Goal: Navigation & Orientation: Find specific page/section

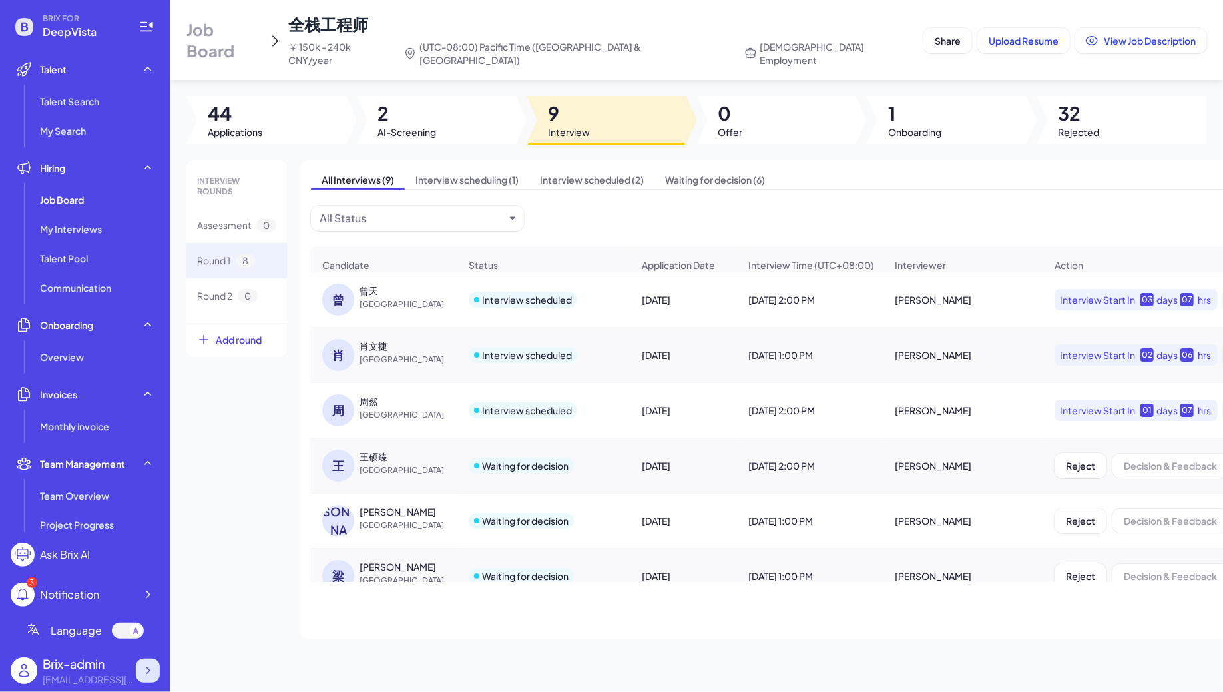
click at [146, 661] on div at bounding box center [148, 671] width 24 height 24
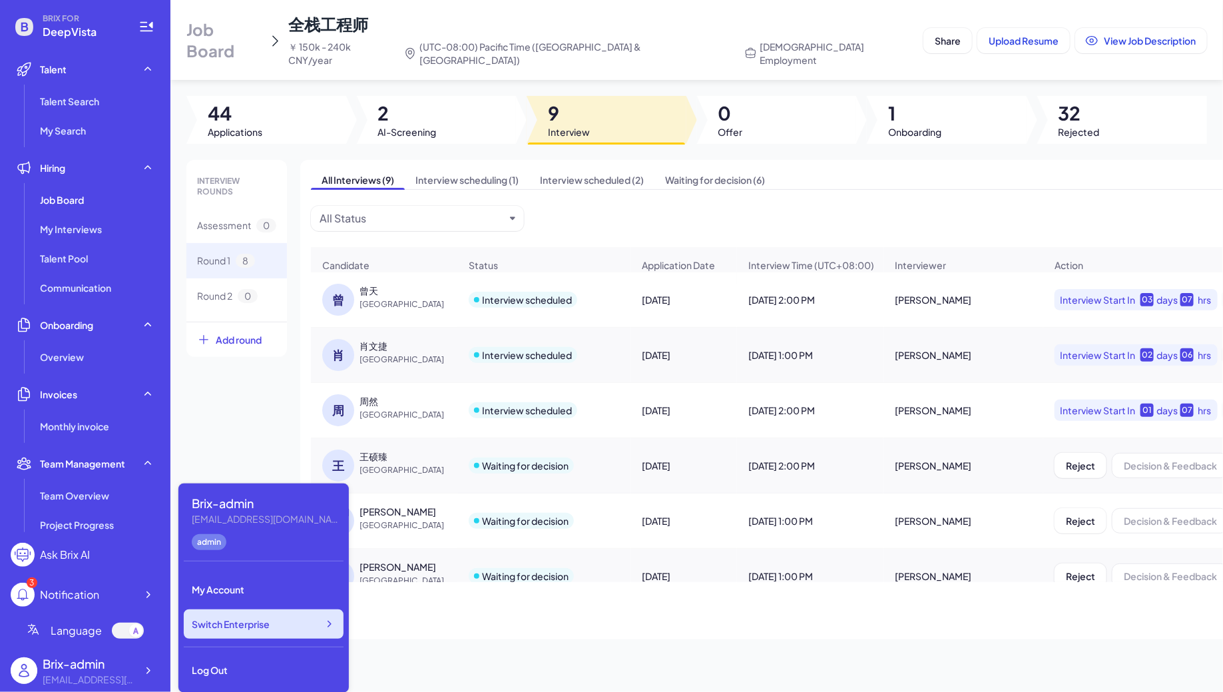
click at [305, 618] on div "Switch Enterprise" at bounding box center [264, 623] width 160 height 29
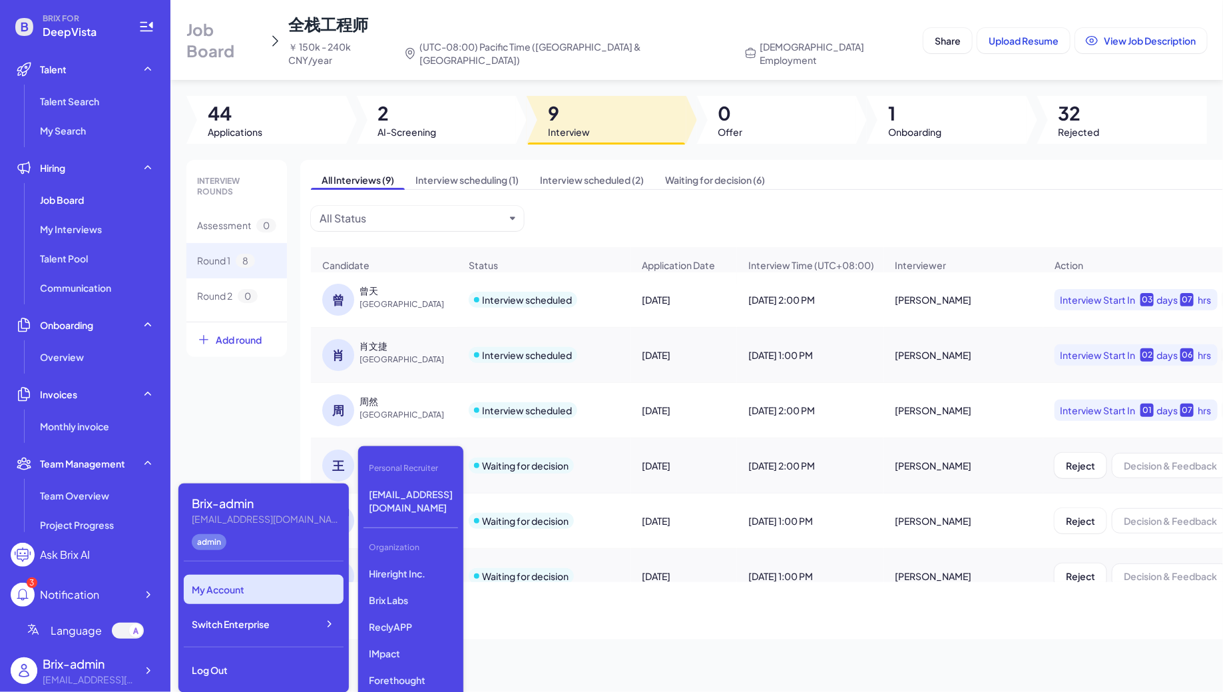
scroll to position [1809, 0]
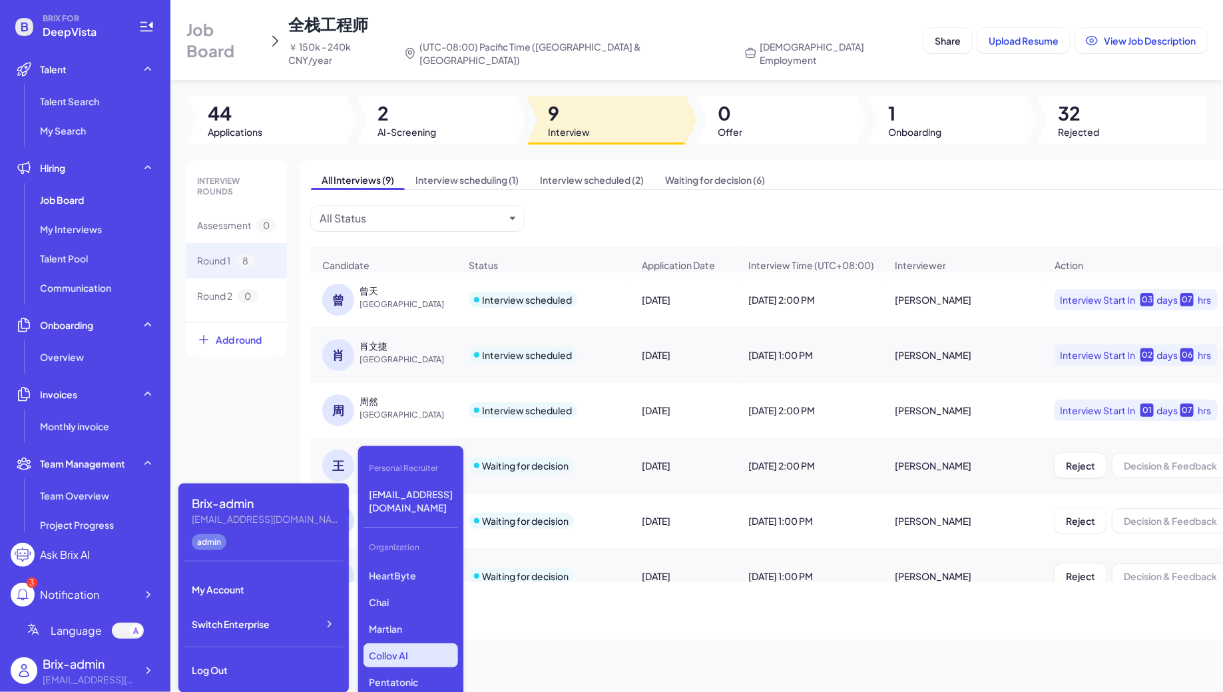
click at [381, 643] on p "Collov AI" at bounding box center [411, 655] width 95 height 24
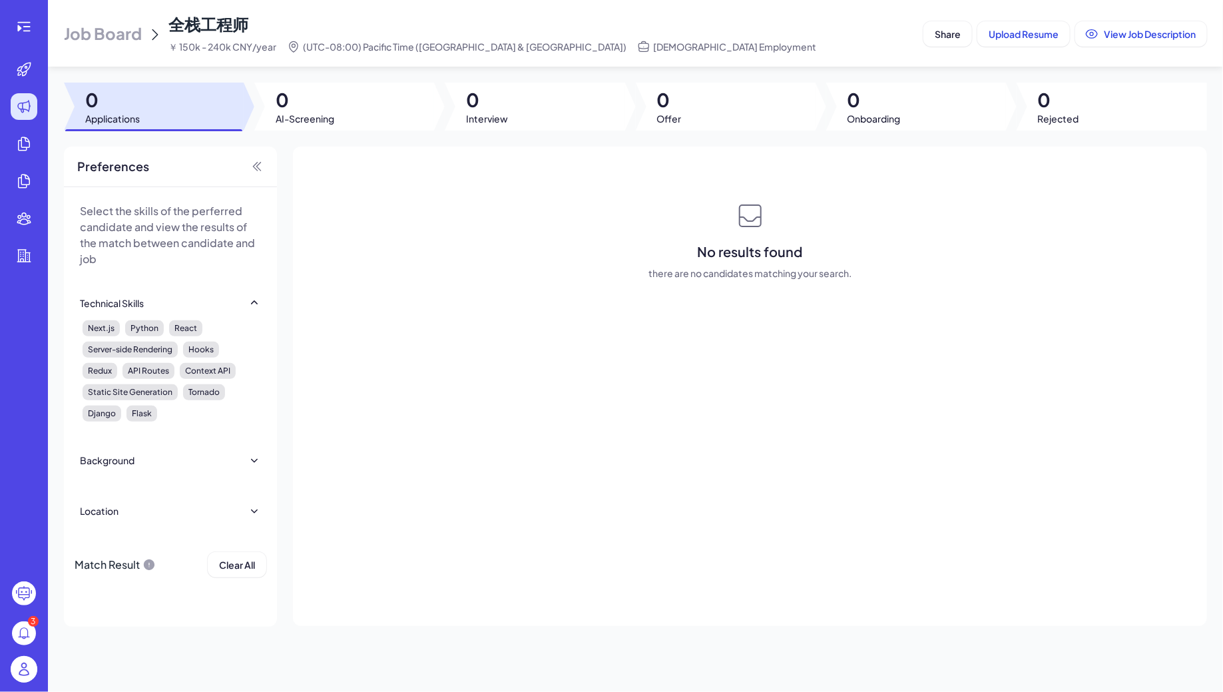
click at [124, 23] on span "Job Board" at bounding box center [103, 33] width 78 height 21
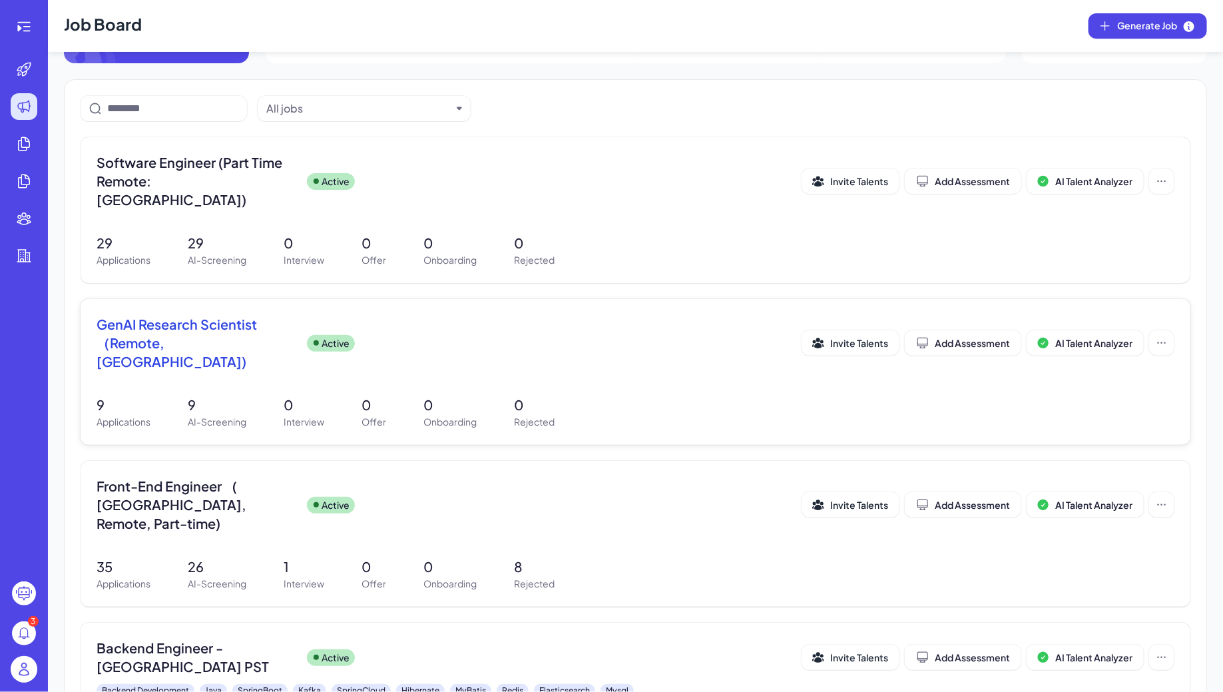
scroll to position [48, 0]
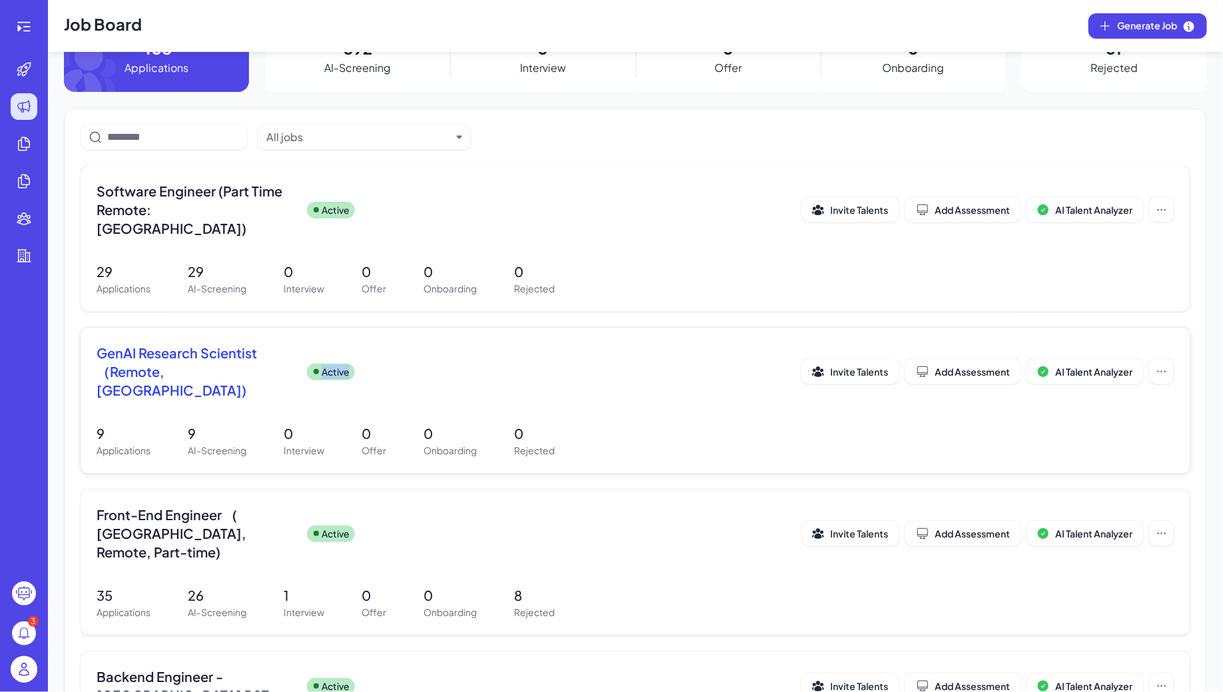
drag, startPoint x: 435, startPoint y: 334, endPoint x: 373, endPoint y: 318, distance: 64.6
click at [373, 328] on div "GenAI Research Scientist （Remote, Vancouver) Active Invite Talents Add Assessme…" at bounding box center [636, 401] width 1110 height 146
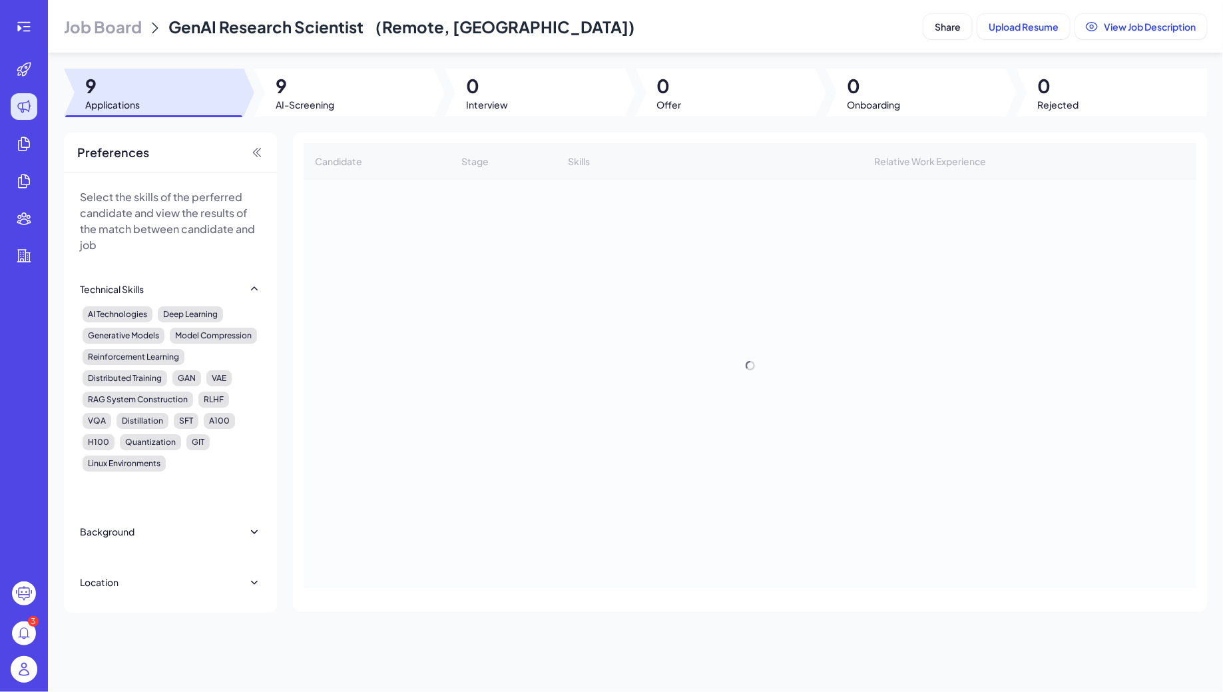
click at [91, 33] on span "Job Board" at bounding box center [103, 26] width 78 height 21
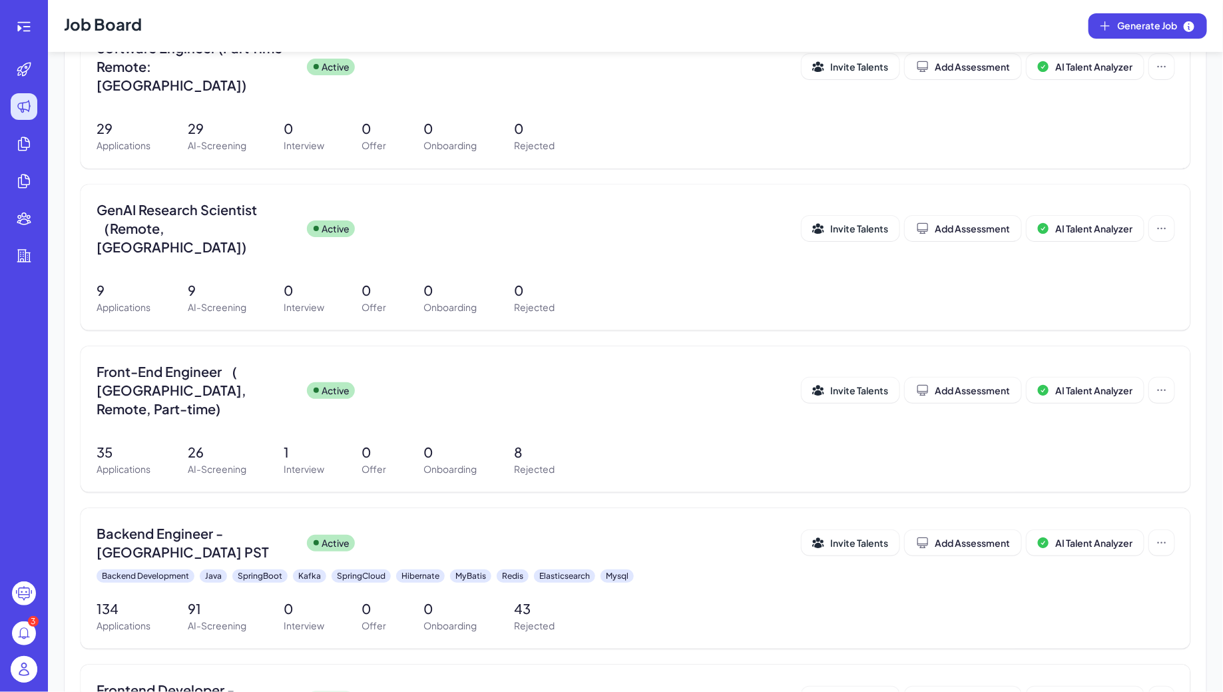
scroll to position [256, 0]
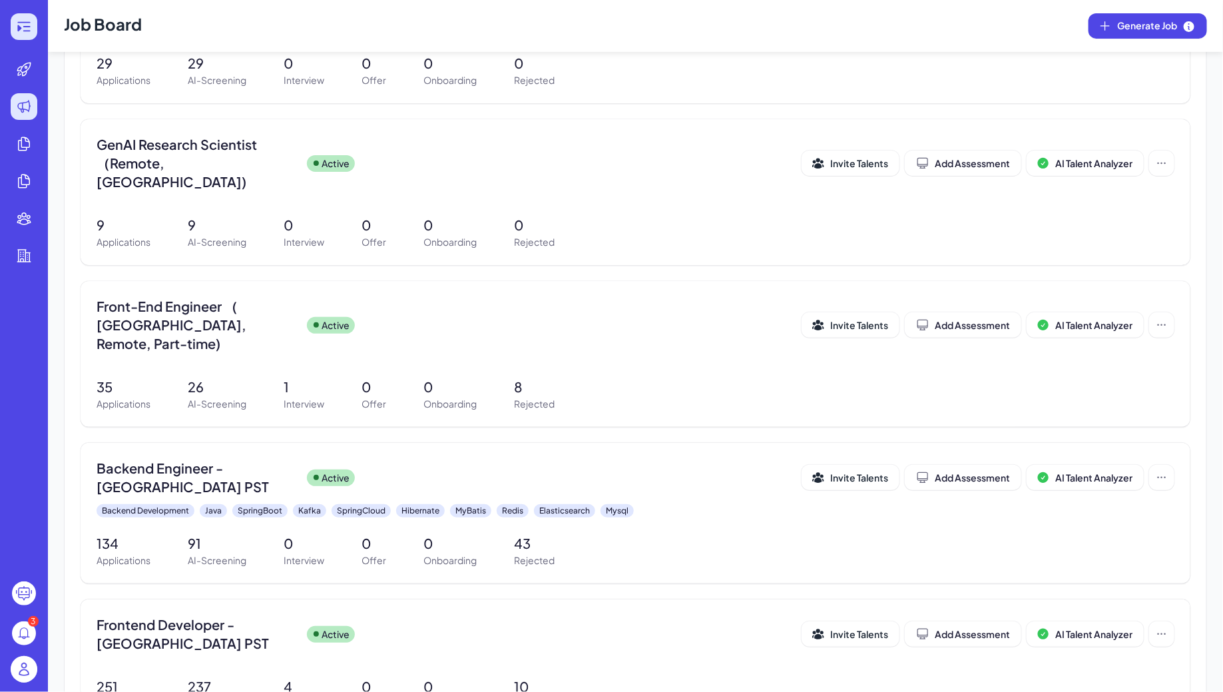
click at [20, 37] on div at bounding box center [24, 26] width 27 height 27
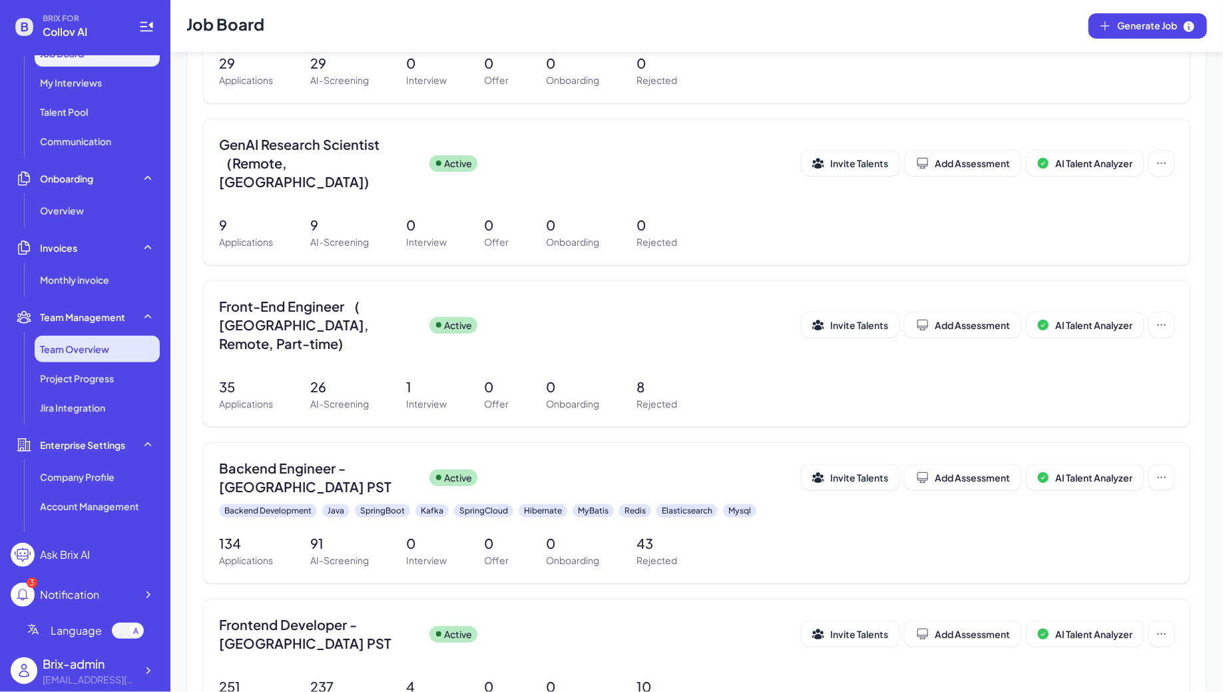
scroll to position [172, 0]
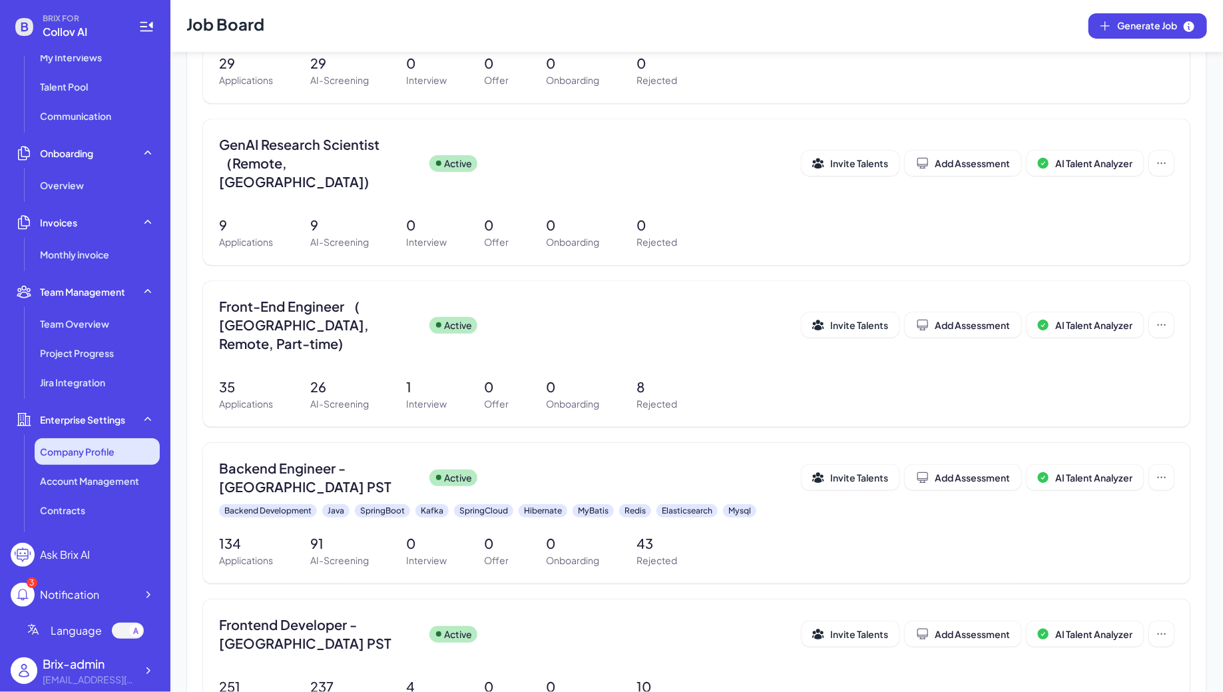
click at [111, 457] on span "Company Profile" at bounding box center [77, 451] width 75 height 13
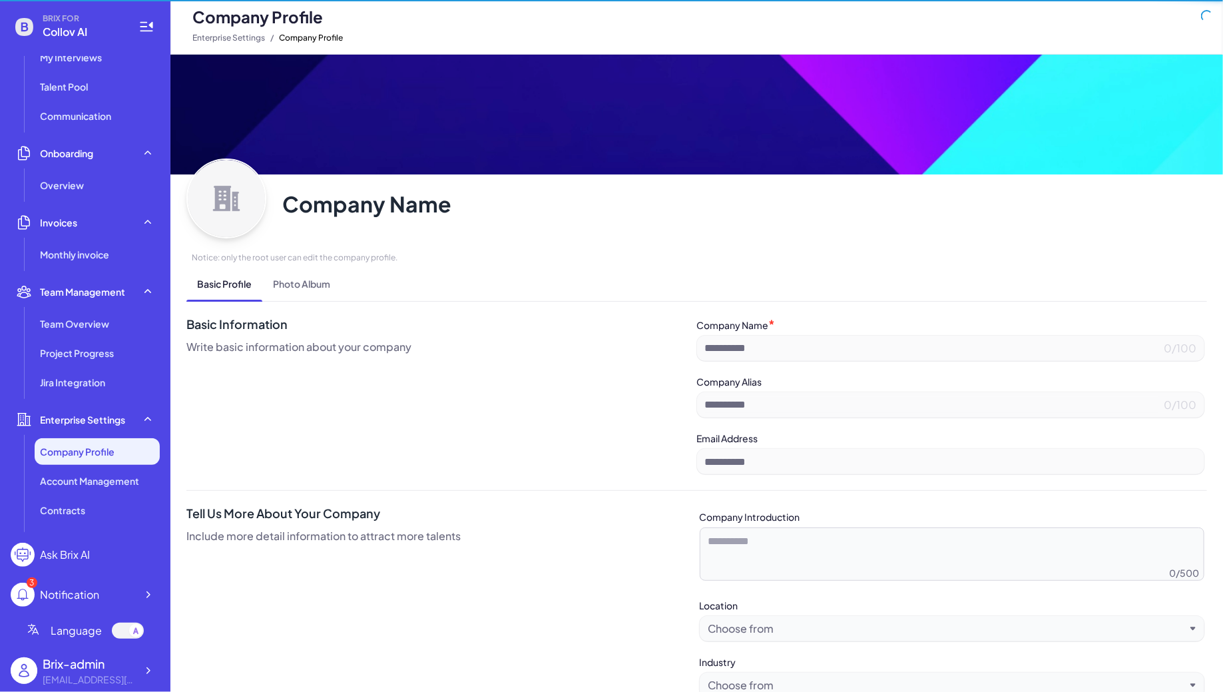
type input "*********"
type input "**********"
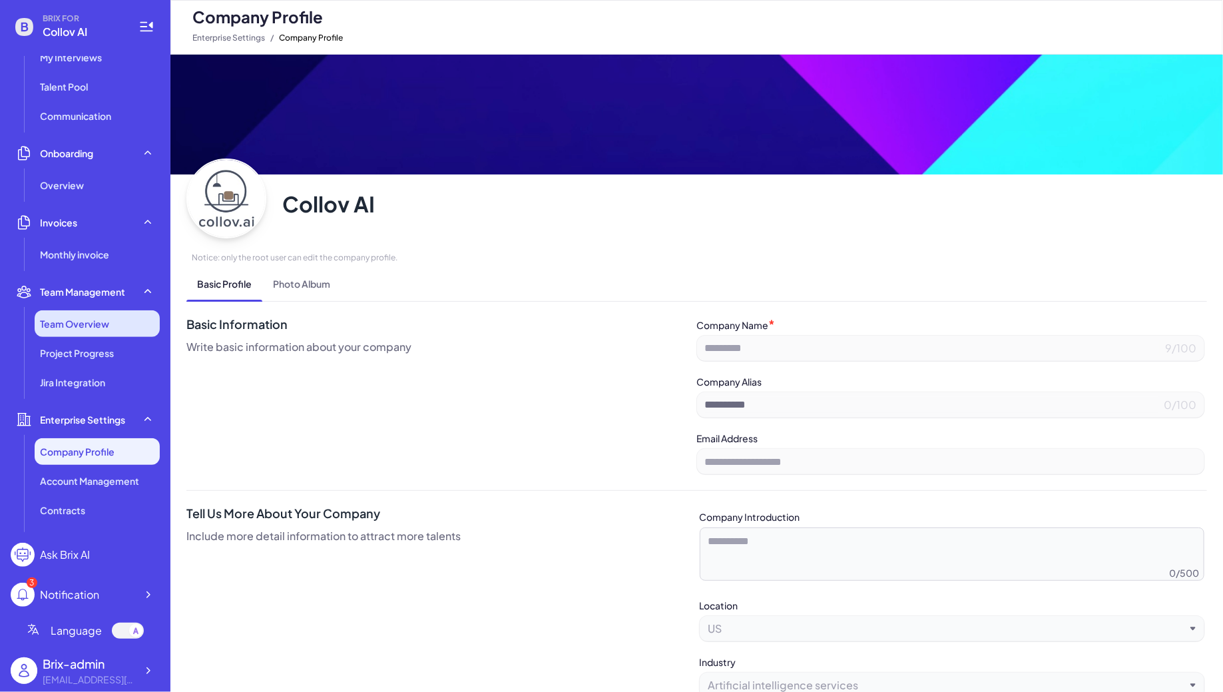
click at [97, 324] on span "Team Overview" at bounding box center [74, 323] width 69 height 13
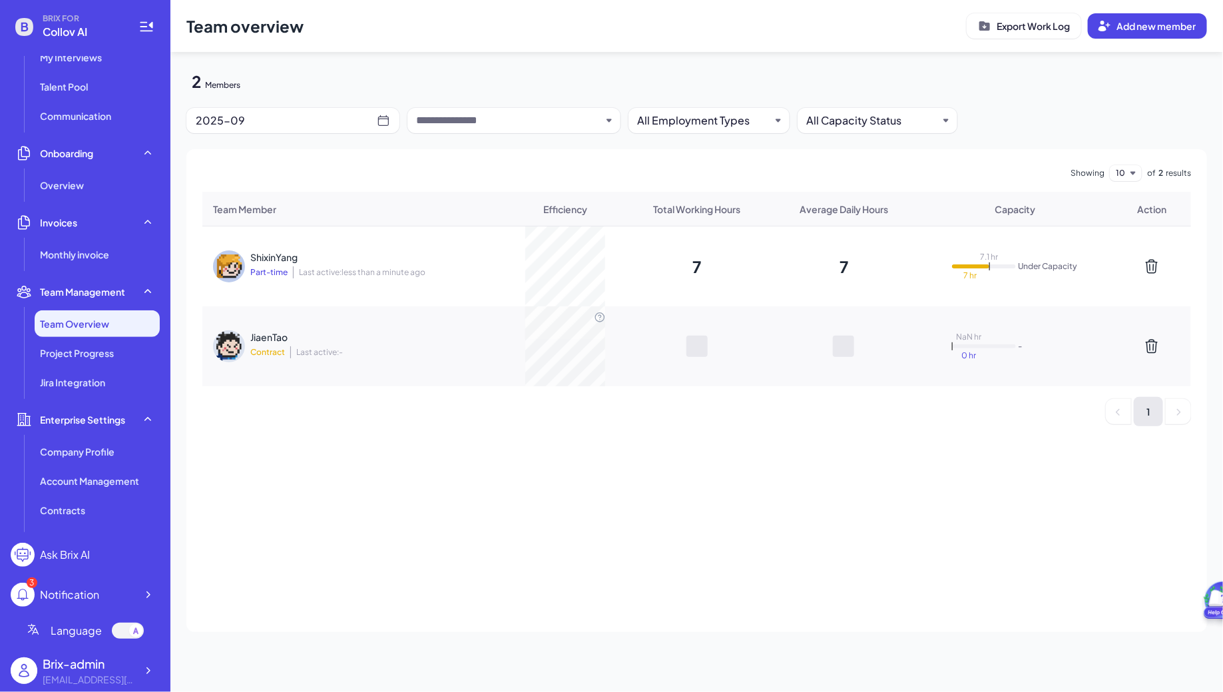
click at [278, 270] on span "Part-time" at bounding box center [268, 272] width 37 height 11
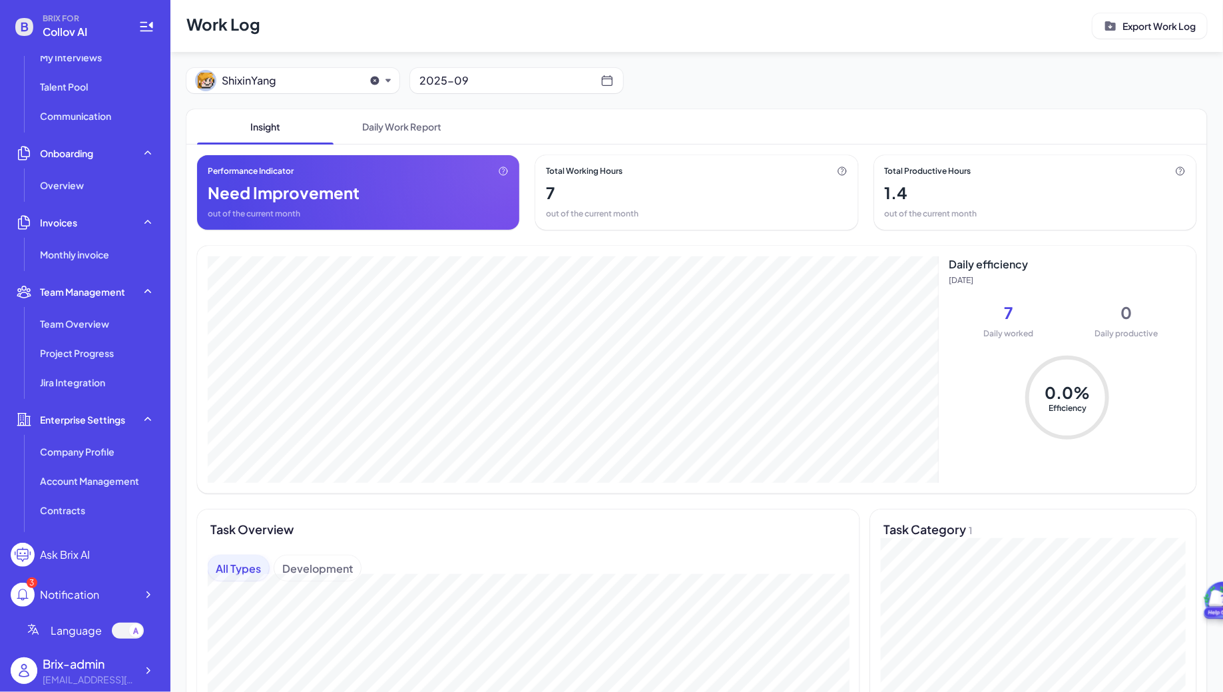
click at [505, 81] on div "2025-09" at bounding box center [509, 80] width 181 height 19
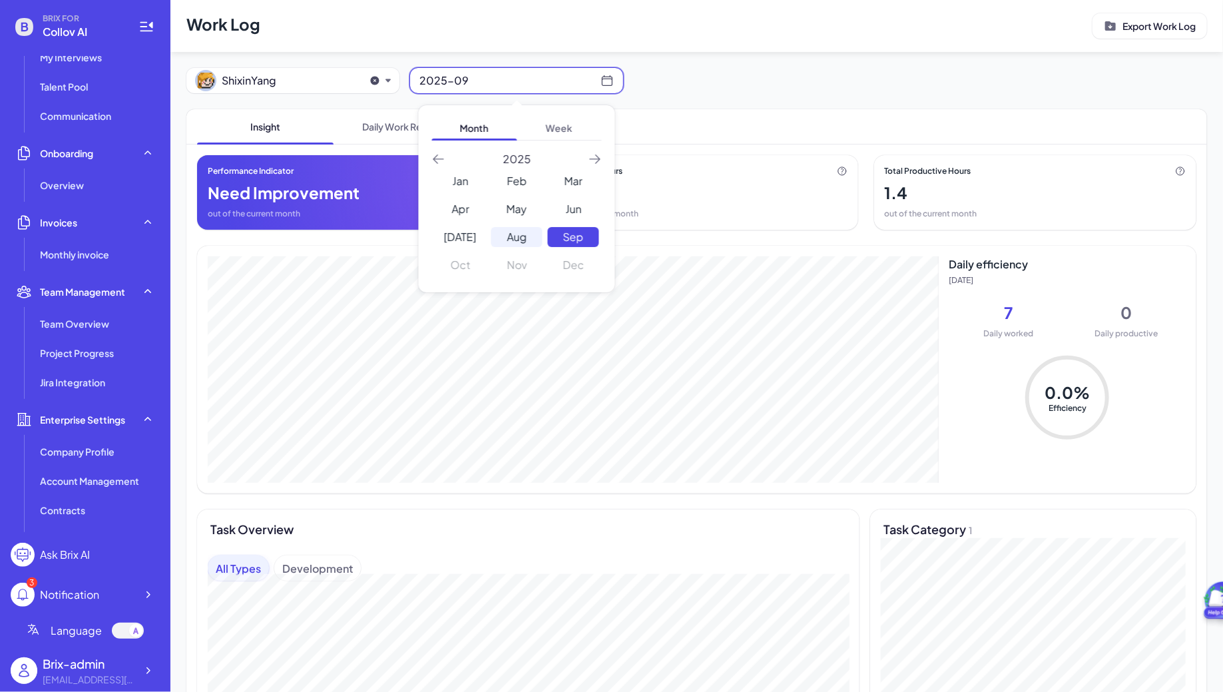
click at [529, 231] on div "Aug" at bounding box center [516, 237] width 51 height 20
